Goal: Task Accomplishment & Management: Manage account settings

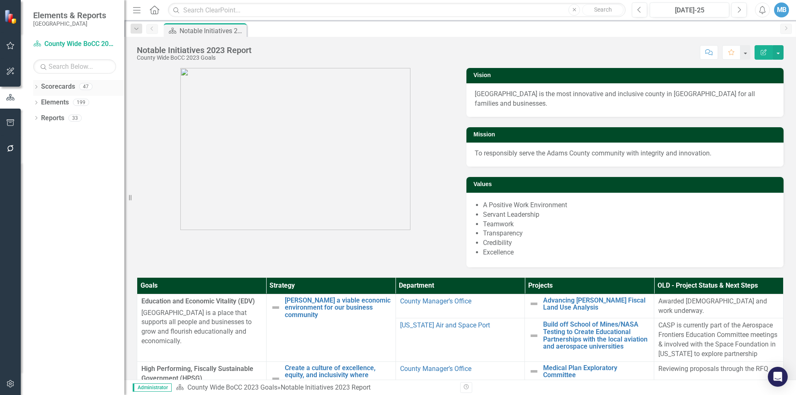
click at [36, 87] on icon "Dropdown" at bounding box center [36, 87] width 6 height 5
click at [75, 138] on link "County Wide BoCC 2025 Goals" at bounding box center [85, 134] width 79 height 10
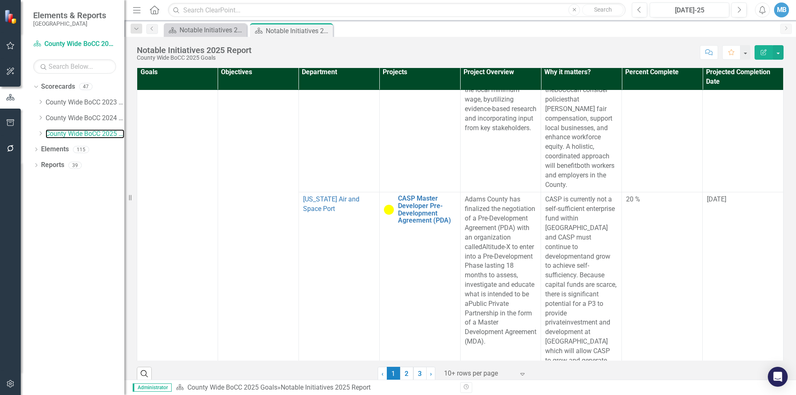
scroll to position [1837, 0]
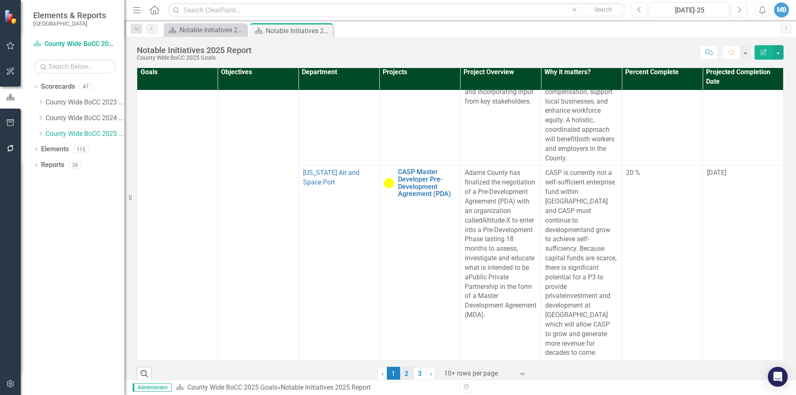
click at [403, 367] on link "2" at bounding box center [406, 374] width 13 height 14
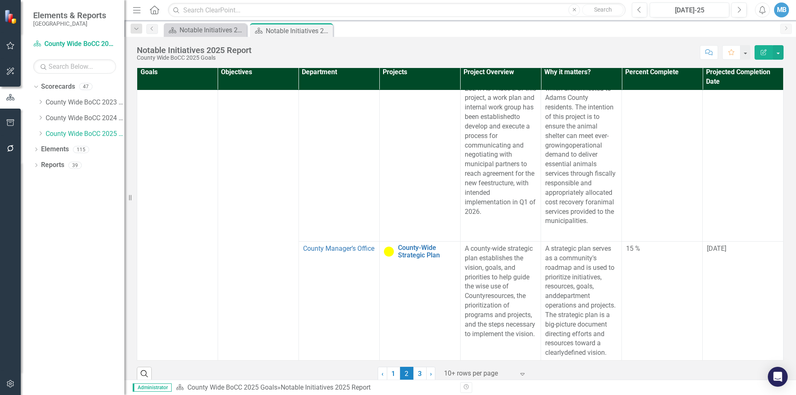
scroll to position [2265, 0]
click at [417, 367] on link "3" at bounding box center [419, 374] width 13 height 14
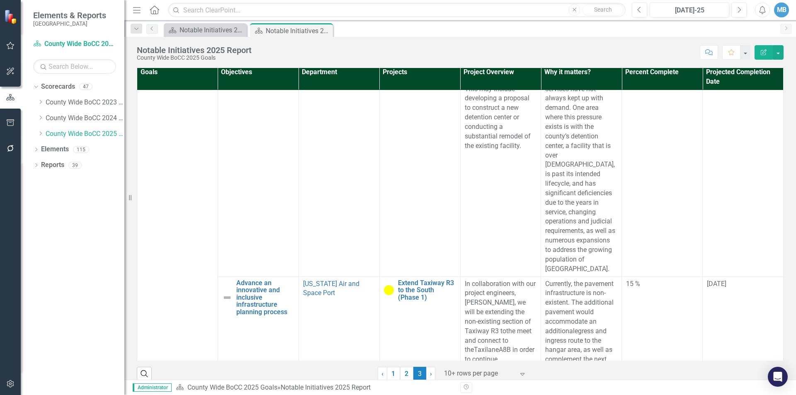
scroll to position [1756, 0]
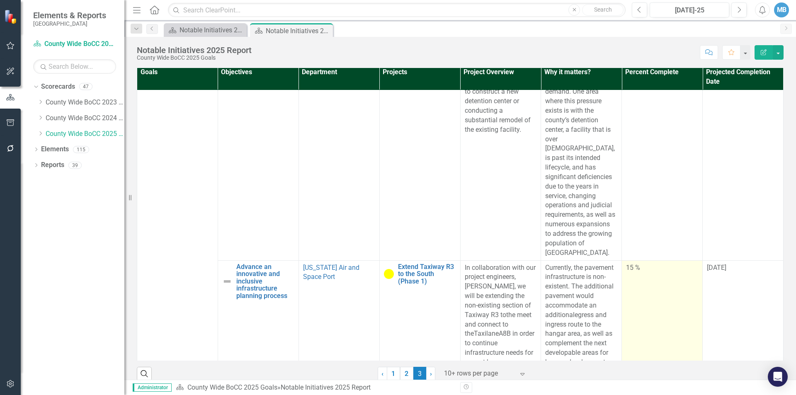
click at [626, 263] on div "15 %" at bounding box center [662, 268] width 72 height 10
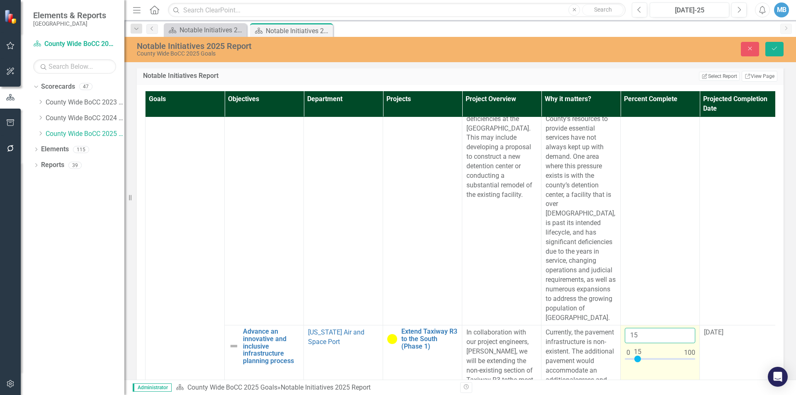
click at [639, 328] on input "15" at bounding box center [659, 335] width 70 height 15
type input "050"
click at [772, 50] on icon "Save" at bounding box center [773, 49] width 7 height 6
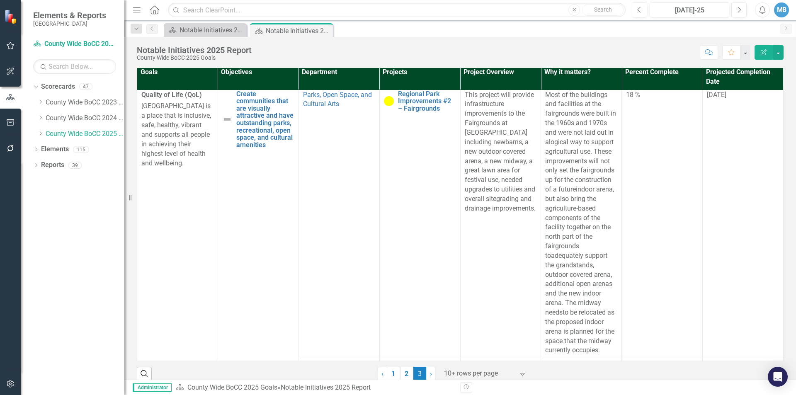
scroll to position [0, 0]
click at [405, 367] on link "2" at bounding box center [406, 374] width 13 height 14
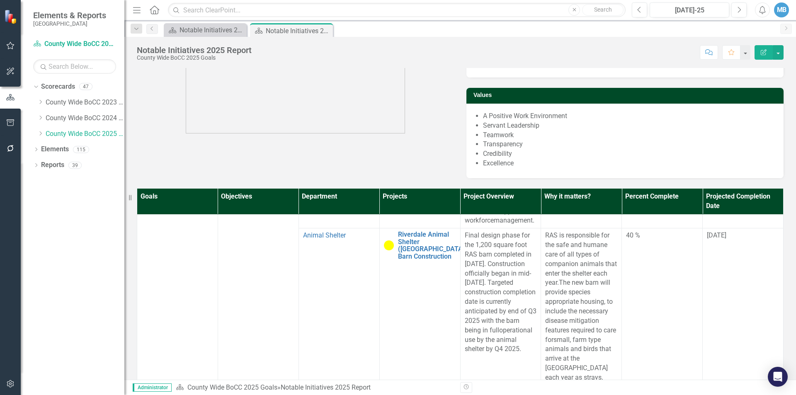
scroll to position [456, 0]
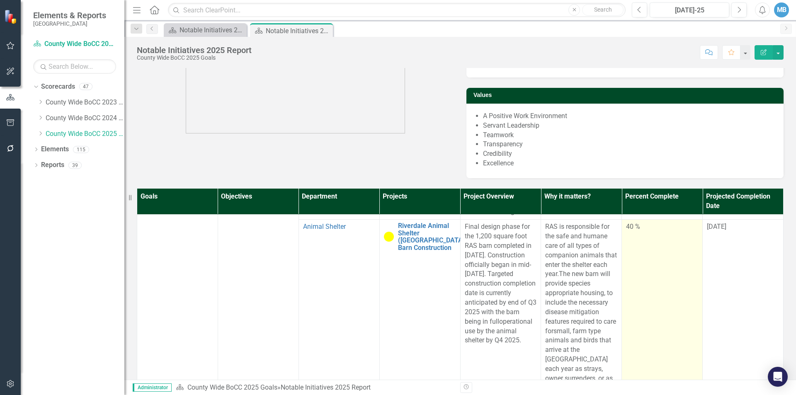
click at [629, 232] on div "40 %" at bounding box center [662, 227] width 72 height 10
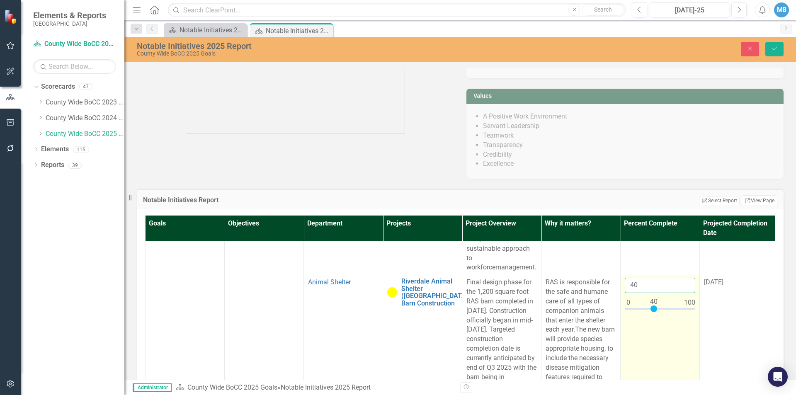
click at [649, 278] on input "40" at bounding box center [659, 285] width 70 height 15
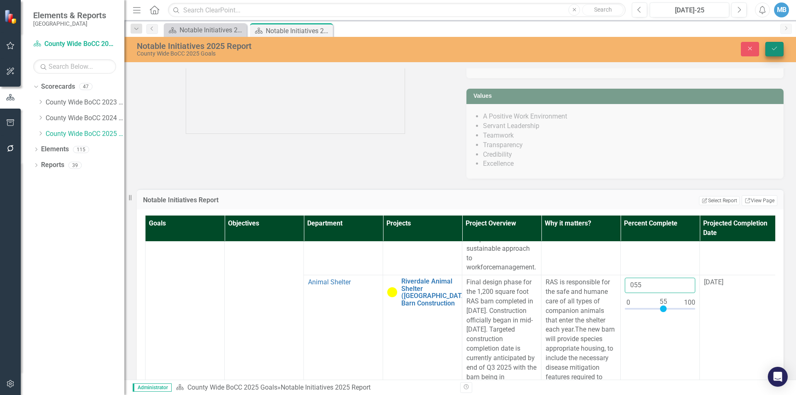
type input "055"
click at [777, 47] on icon "Save" at bounding box center [773, 49] width 7 height 6
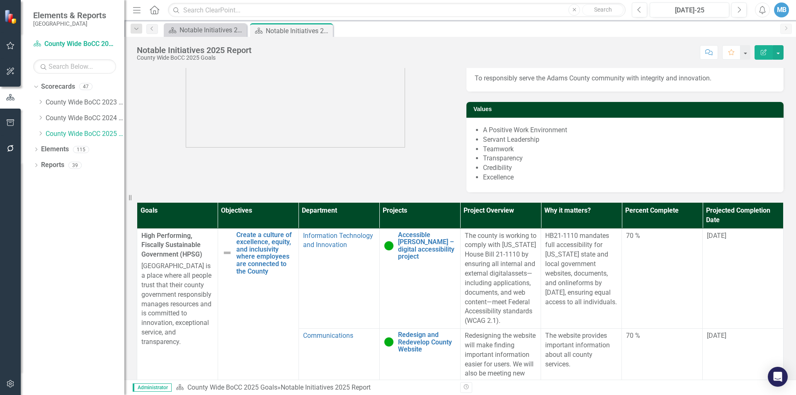
scroll to position [166, 0]
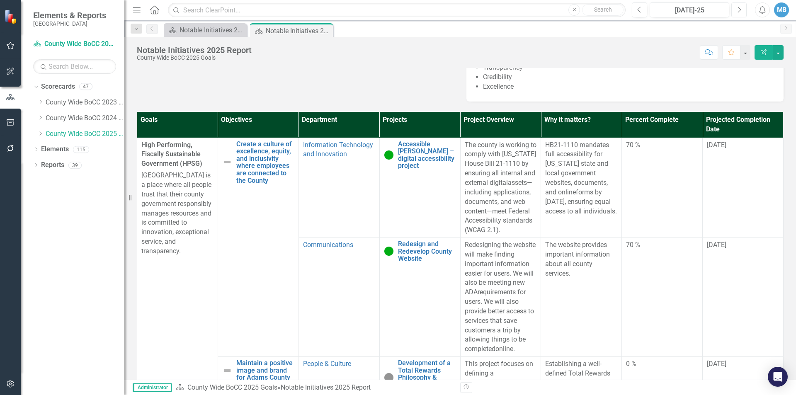
click at [733, 10] on button "Next" at bounding box center [738, 9] width 15 height 15
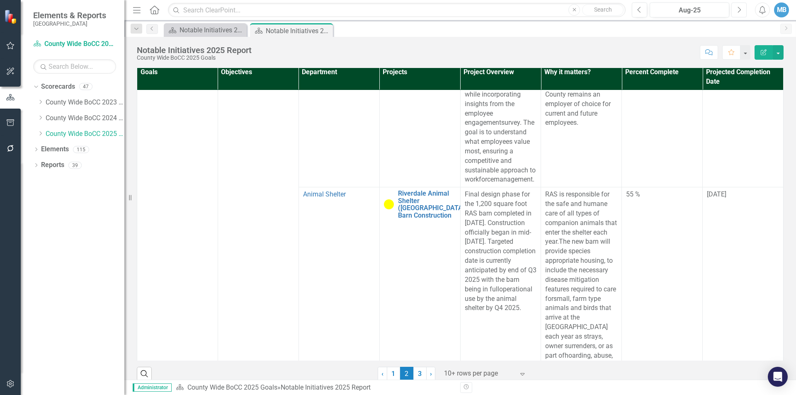
scroll to position [414, 0]
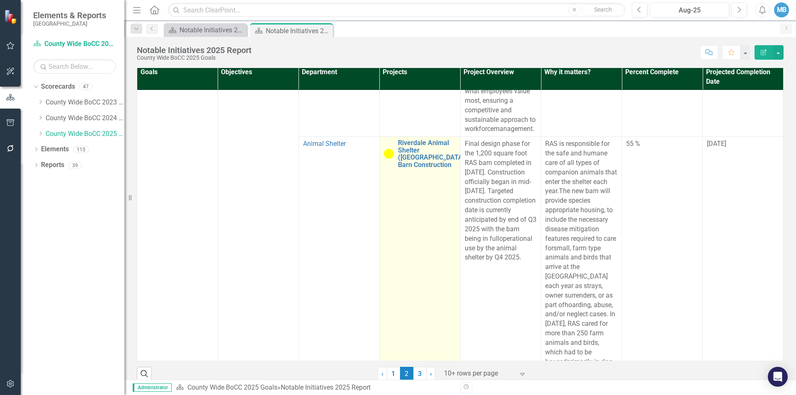
click at [386, 168] on div "Riverdale Animal Shelter ([GEOGRAPHIC_DATA]) Barn Construction" at bounding box center [420, 153] width 72 height 29
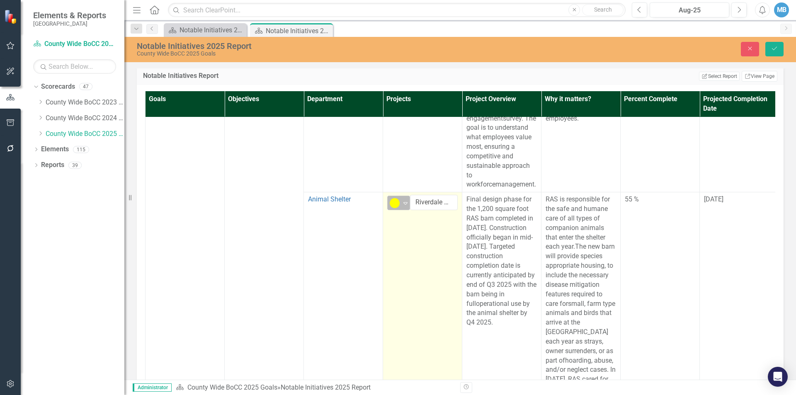
click at [399, 198] on div "10% to 50%" at bounding box center [394, 203] width 11 height 10
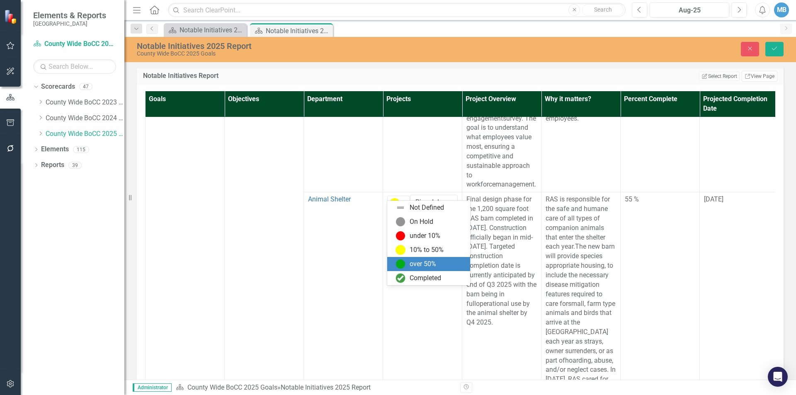
click at [421, 268] on div "over 50%" at bounding box center [422, 264] width 27 height 10
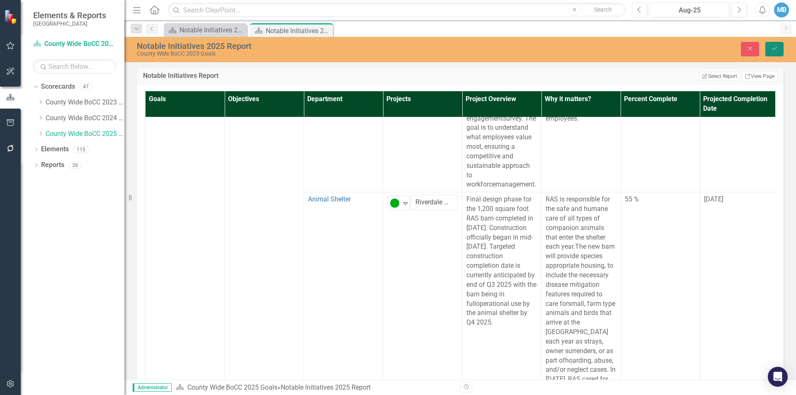
click at [773, 50] on icon "Save" at bounding box center [773, 49] width 7 height 6
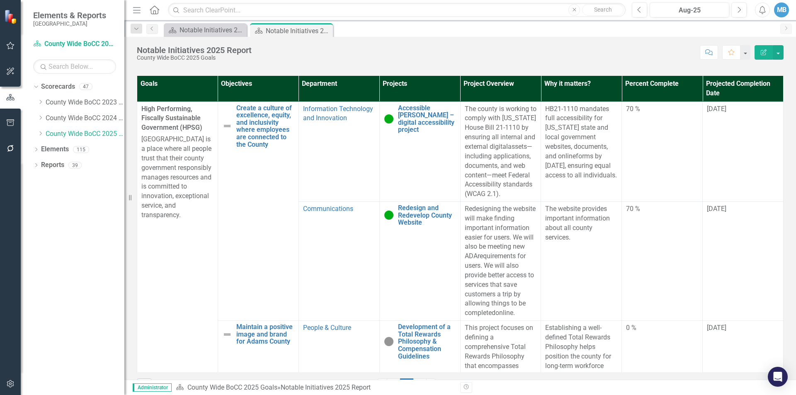
scroll to position [207, 0]
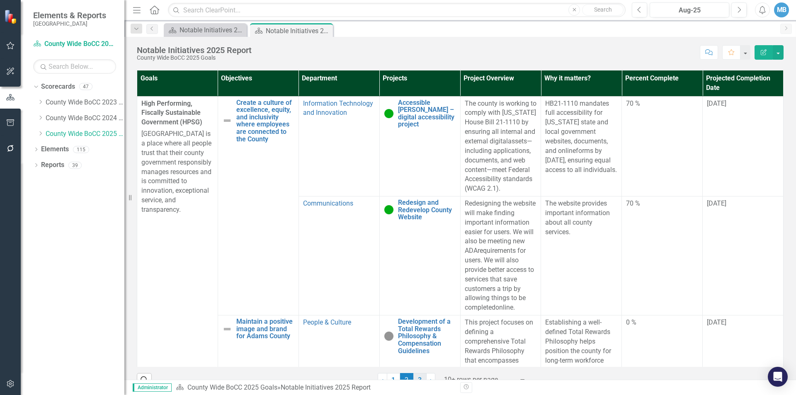
click at [420, 373] on link "3" at bounding box center [419, 380] width 13 height 14
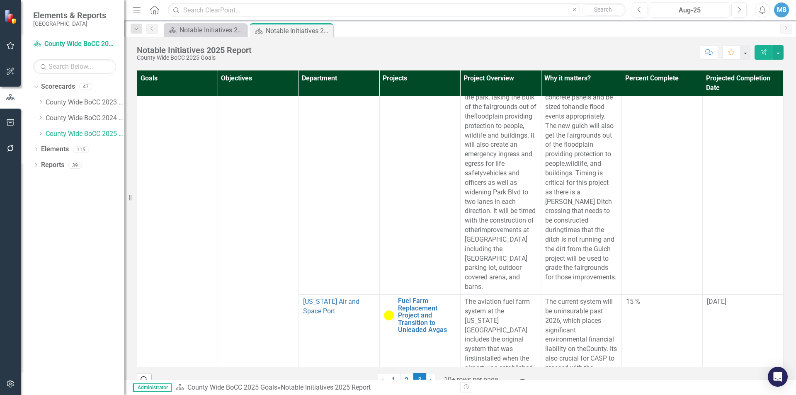
scroll to position [1160, 0]
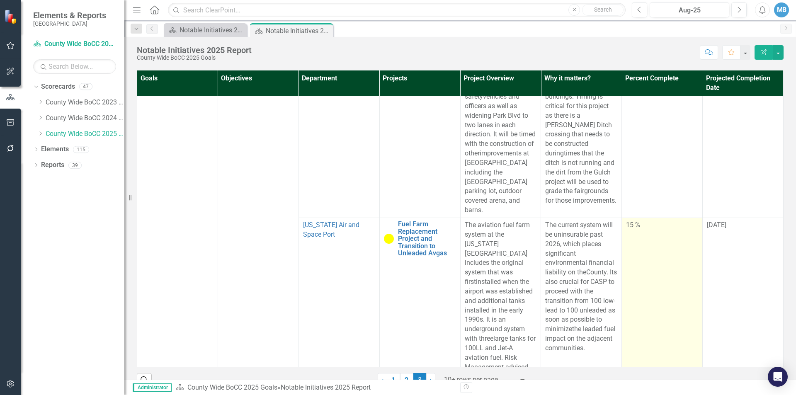
click at [626, 220] on div "15 %" at bounding box center [662, 225] width 72 height 10
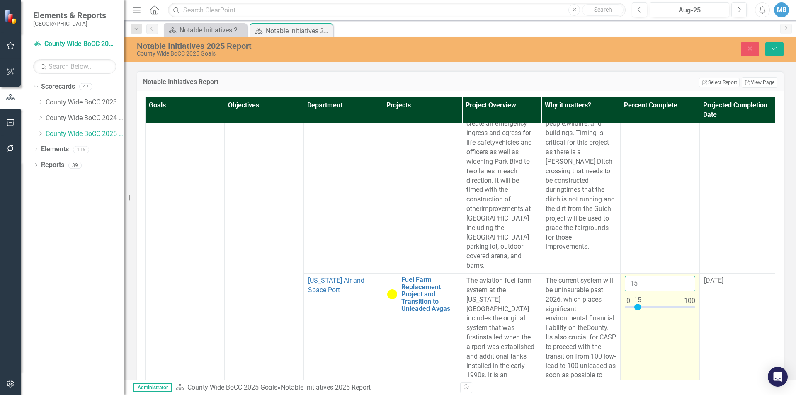
click at [648, 276] on input "15" at bounding box center [659, 283] width 70 height 15
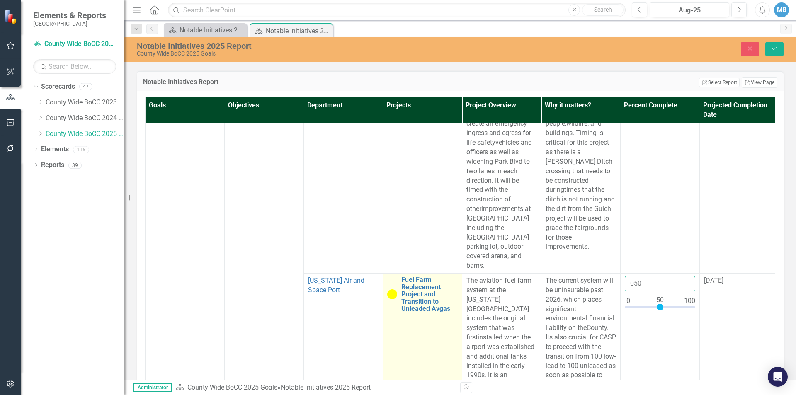
type input "050"
click at [394, 289] on img at bounding box center [392, 294] width 10 height 10
click at [397, 278] on div "10% to 50%" at bounding box center [395, 284] width 12 height 12
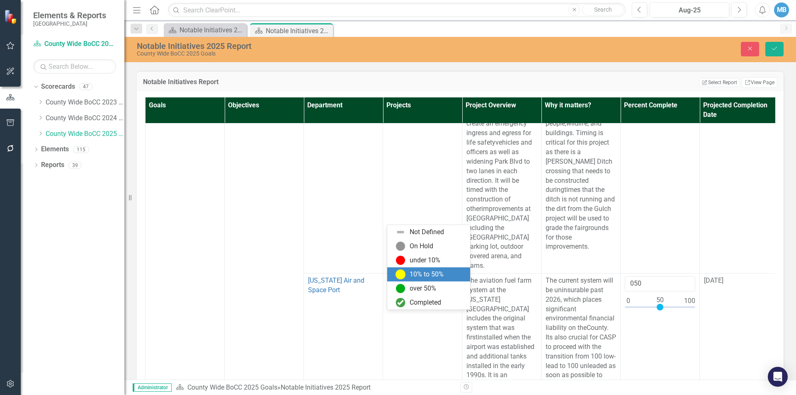
click at [416, 275] on div "10% to 50%" at bounding box center [426, 275] width 34 height 10
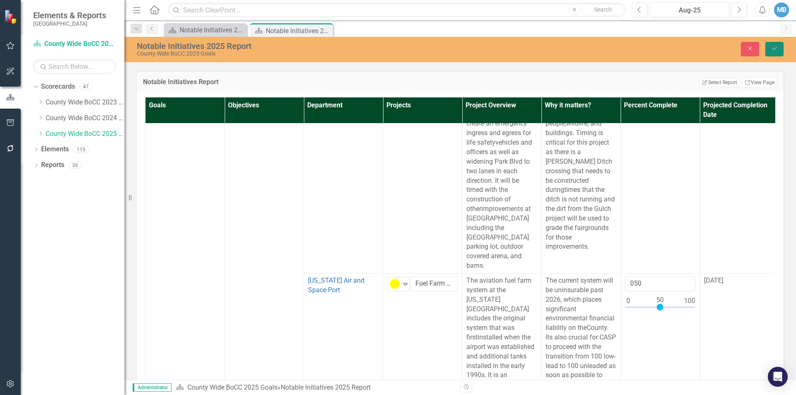
click at [778, 46] on button "Save" at bounding box center [774, 49] width 18 height 15
